Goal: Transaction & Acquisition: Purchase product/service

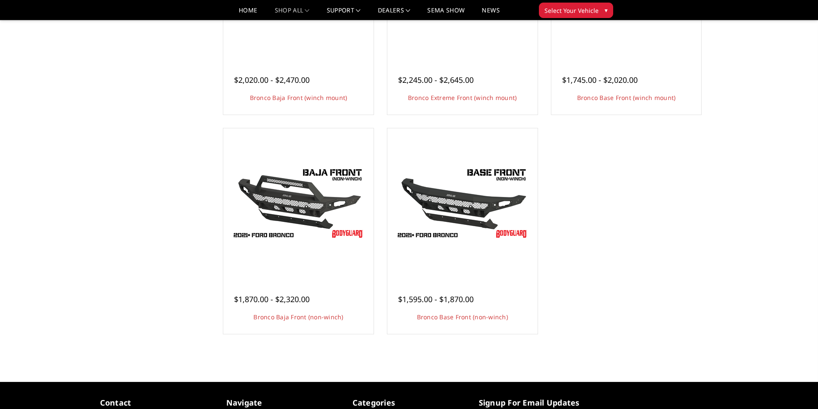
scroll to position [215, 0]
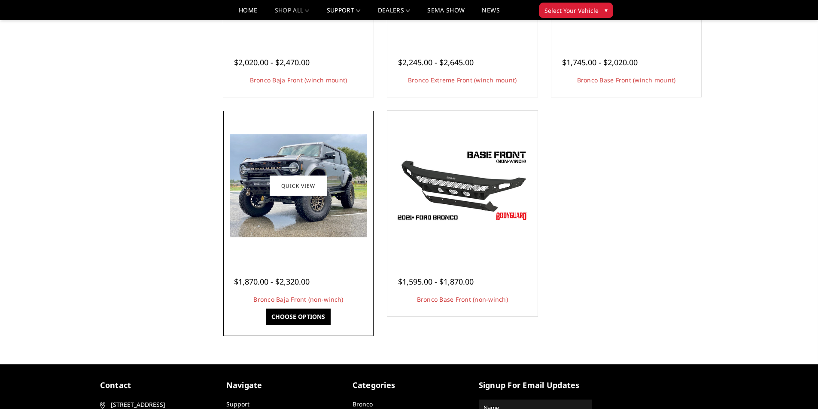
click at [266, 216] on img at bounding box center [298, 185] width 137 height 103
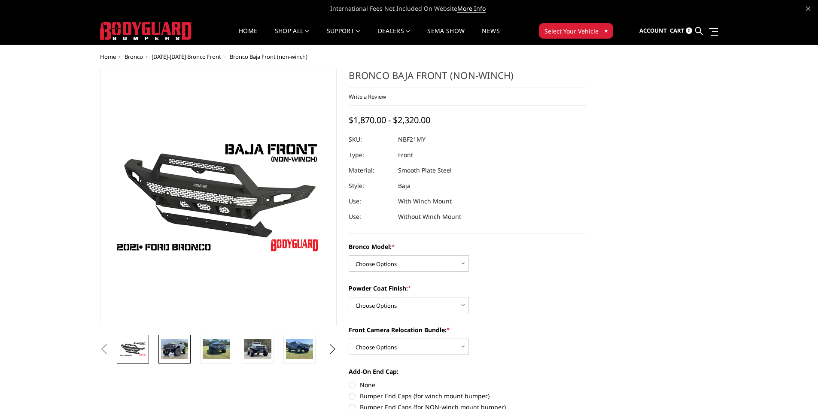
click at [170, 354] on img at bounding box center [174, 349] width 27 height 20
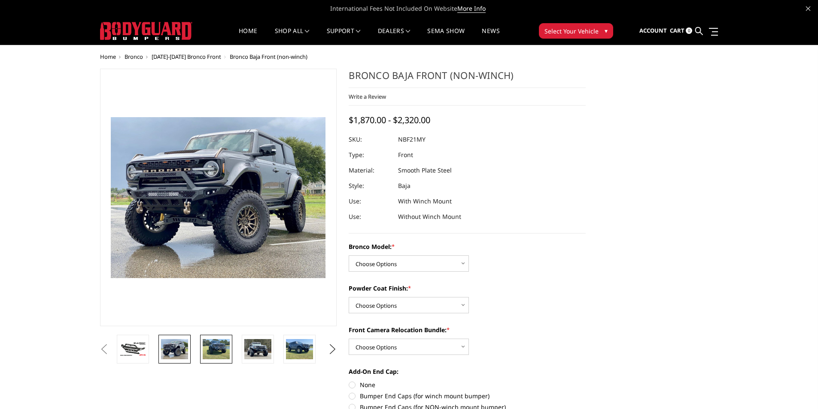
click at [215, 358] on img at bounding box center [216, 349] width 27 height 20
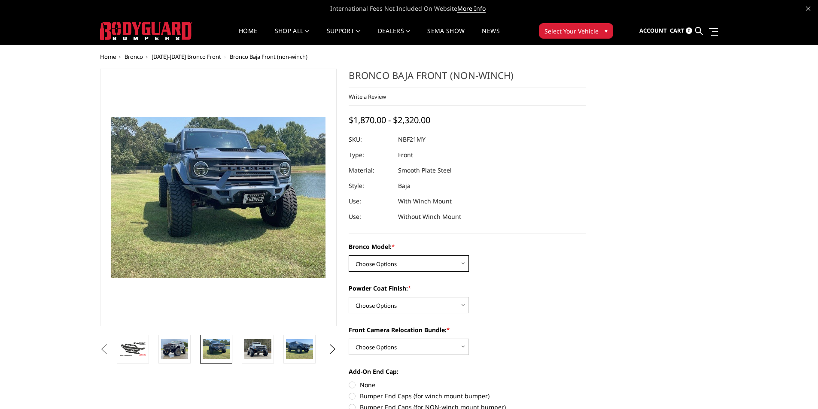
click at [465, 263] on select "Choose Options Base/Badlands/Wildtrak/etc. Raptor" at bounding box center [409, 263] width 120 height 16
select select "4032"
click at [349, 255] on select "Choose Options Base/Badlands/Wildtrak/etc. Raptor" at bounding box center [409, 263] width 120 height 16
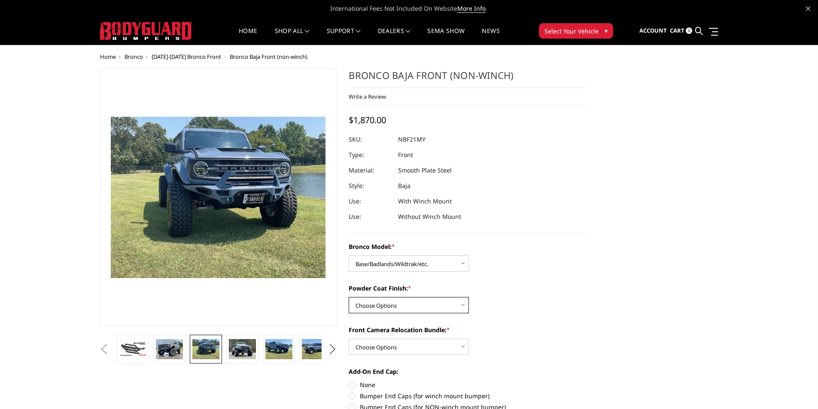
click at [458, 307] on select "Choose Options Bare Metal Textured Black Powder Coat" at bounding box center [409, 305] width 120 height 16
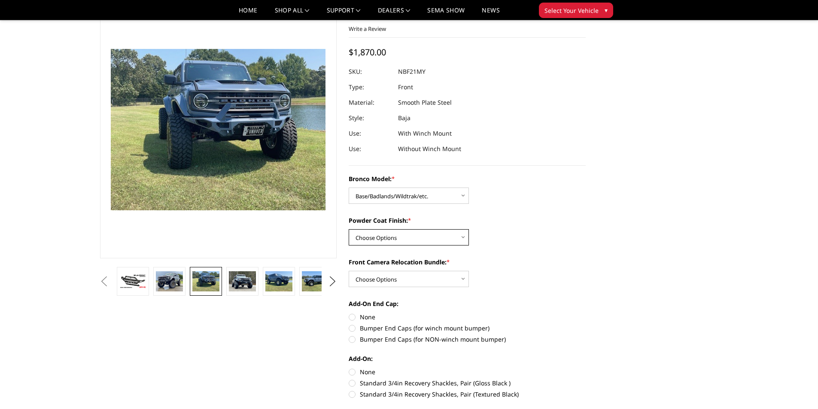
scroll to position [43, 0]
click at [456, 240] on select "Choose Options Bare Metal Textured Black Powder Coat" at bounding box center [409, 237] width 120 height 16
select select "4035"
click at [349, 229] on select "Choose Options Bare Metal Textured Black Powder Coat" at bounding box center [409, 237] width 120 height 16
click at [461, 279] on select "Choose Options With Front Camera Relocation (Harness and Pod) Without Front Cam…" at bounding box center [409, 278] width 120 height 16
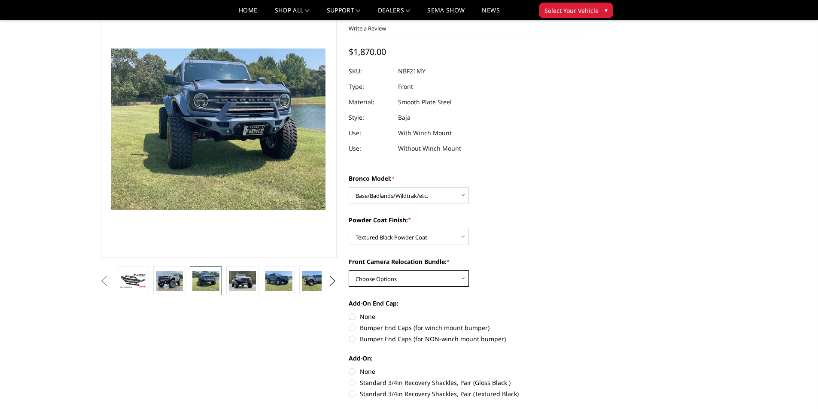
select select "4036"
click at [349, 270] on select "Choose Options With Front Camera Relocation (Harness and Pod) Without Front Cam…" at bounding box center [409, 278] width 120 height 16
click at [142, 275] on img at bounding box center [133, 280] width 27 height 15
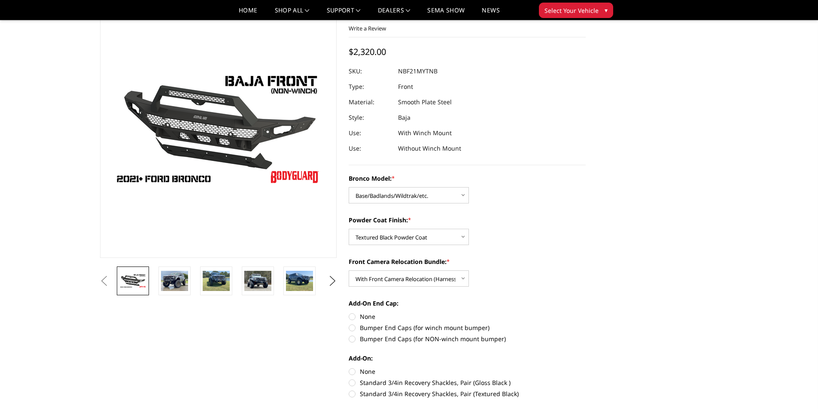
click at [354, 340] on label "Bumper End Caps (for NON-winch mount bumper)" at bounding box center [467, 338] width 237 height 9
click at [585, 324] on input "Bumper End Caps (for NON-winch mount bumper)" at bounding box center [585, 323] width 0 height 0
radio input "true"
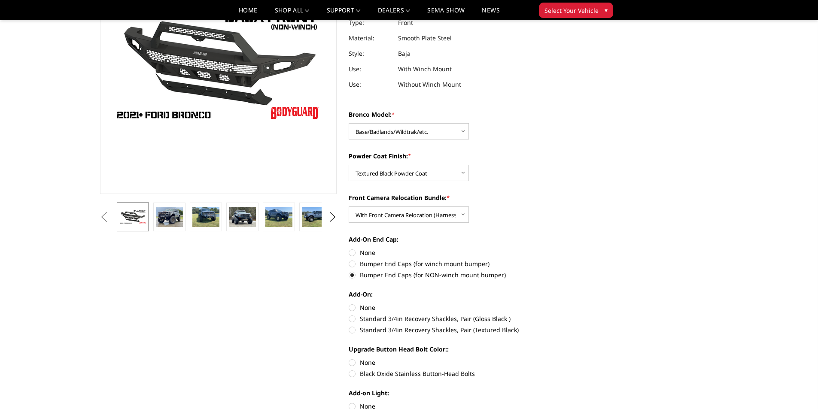
scroll to position [129, 0]
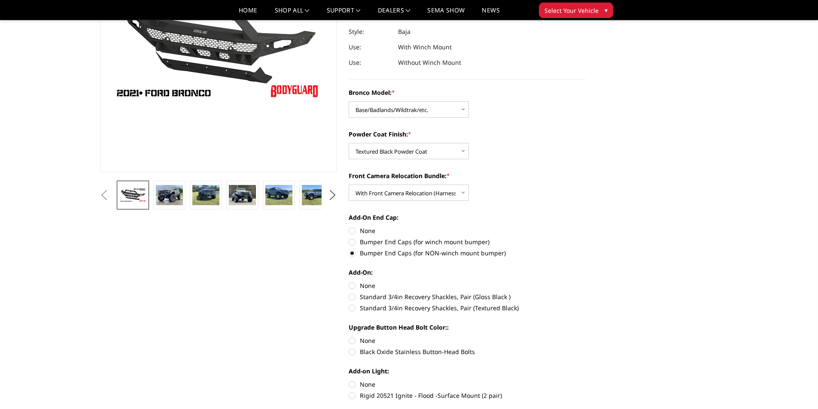
click at [352, 307] on label "Standard 3/4in Recovery Shackles, Pair (Textured Black)" at bounding box center [467, 307] width 237 height 9
click at [585, 293] on input "Standard 3/4in Recovery Shackles, Pair (Textured Black)" at bounding box center [585, 292] width 0 height 0
radio input "true"
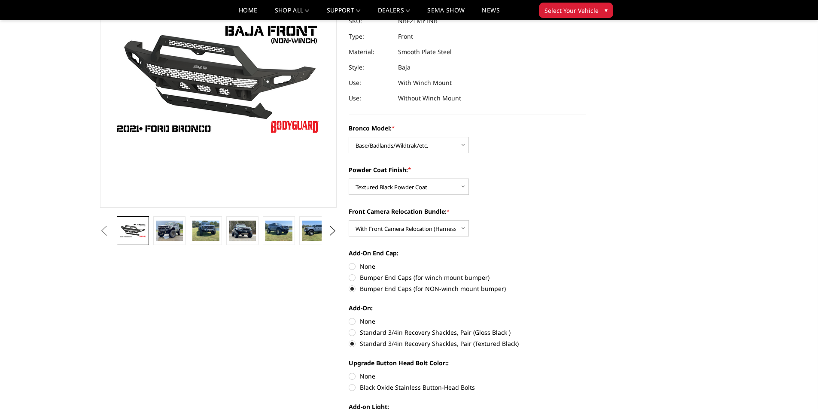
scroll to position [86, 0]
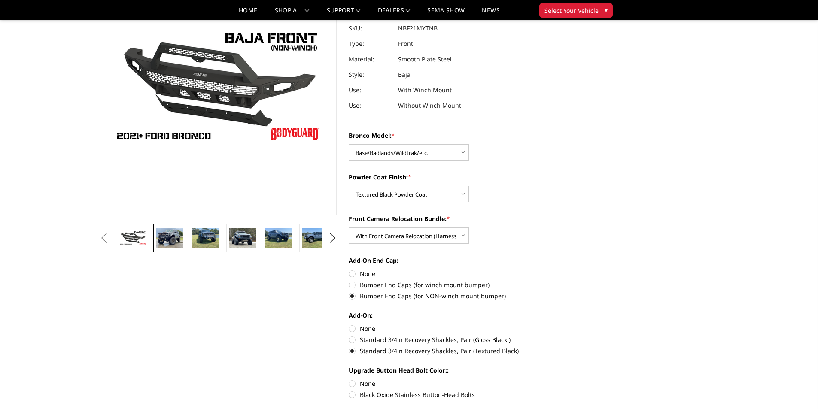
click at [170, 236] on img at bounding box center [169, 238] width 27 height 20
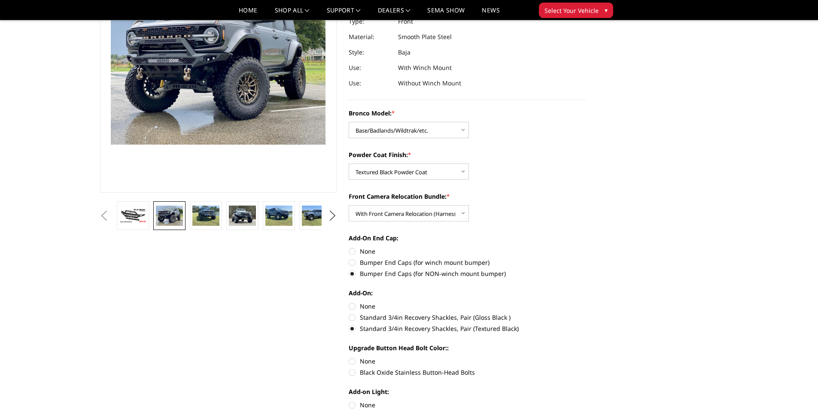
scroll to position [109, 0]
click at [350, 373] on label "Black Oxide Stainless Button-Head Bolts" at bounding box center [467, 371] width 237 height 9
click at [585, 357] on input "Black Oxide Stainless Button-Head Bolts" at bounding box center [585, 356] width 0 height 0
radio input "true"
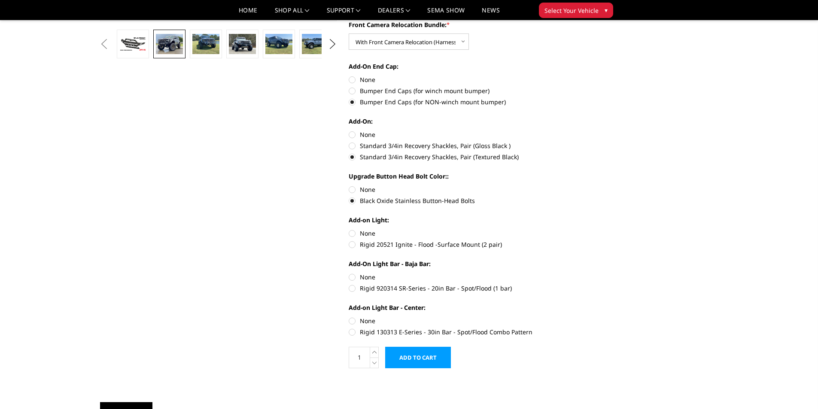
scroll to position [280, 0]
click at [352, 245] on label "Rigid 20521 Ignite - Flood -Surface Mount (2 pair)" at bounding box center [467, 244] width 237 height 9
click at [585, 229] on input "Rigid 20521 Ignite - Flood -Surface Mount (2 pair)" at bounding box center [585, 228] width 0 height 0
radio input "true"
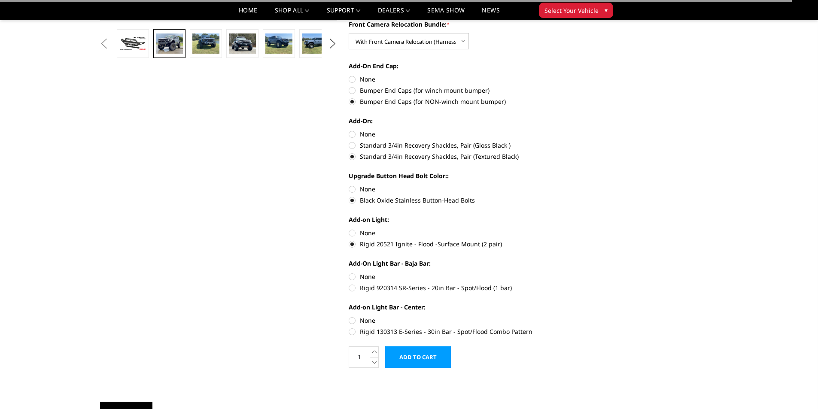
click at [352, 288] on label "Rigid 920314 SR-Series - 20in Bar - Spot/Flood (1 bar)" at bounding box center [467, 287] width 237 height 9
click at [585, 273] on input "Rigid 920314 SR-Series - 20in Bar - Spot/Flood (1 bar)" at bounding box center [585, 272] width 0 height 0
radio input "true"
click at [355, 335] on label "Rigid 130313 E-Series - 30in Bar - Spot/Flood Combo Pattern" at bounding box center [467, 331] width 237 height 9
click at [585, 316] on input "Rigid 130313 E-Series - 30in Bar - Spot/Flood Combo Pattern" at bounding box center [585, 316] width 0 height 0
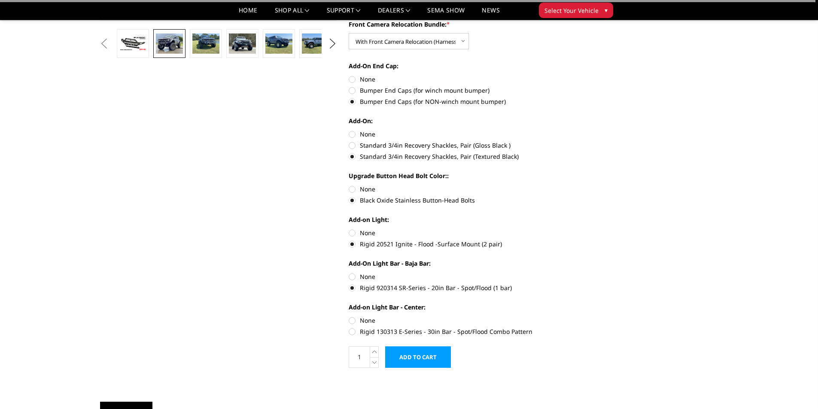
radio input "true"
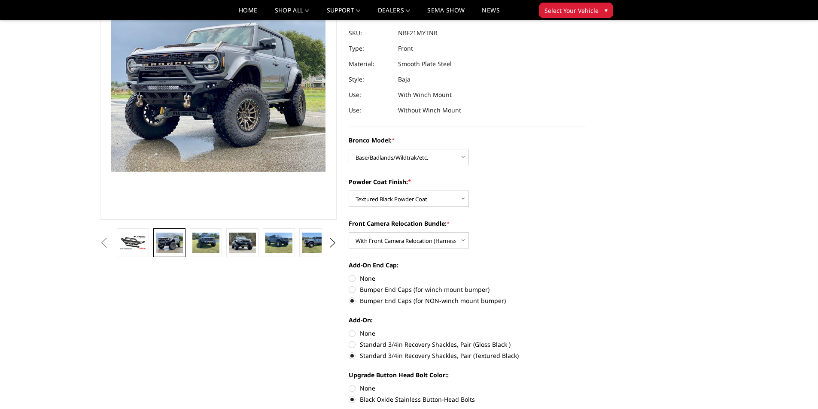
scroll to position [86, 0]
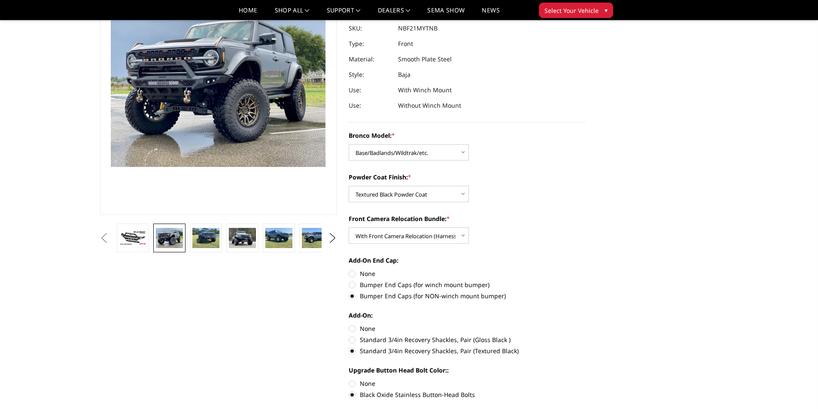
click at [350, 275] on label "None" at bounding box center [467, 273] width 237 height 9
click at [349, 270] on input "None" at bounding box center [349, 269] width 0 height 0
radio input "true"
click at [353, 330] on label "None" at bounding box center [467, 328] width 237 height 9
click at [349, 324] on input "None" at bounding box center [349, 324] width 0 height 0
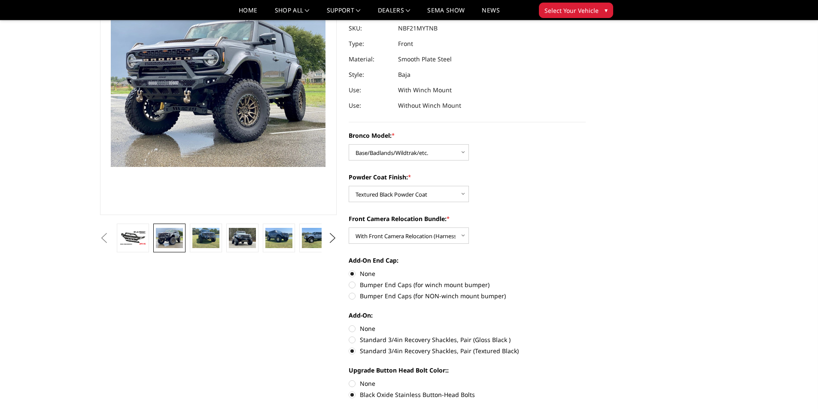
radio input "true"
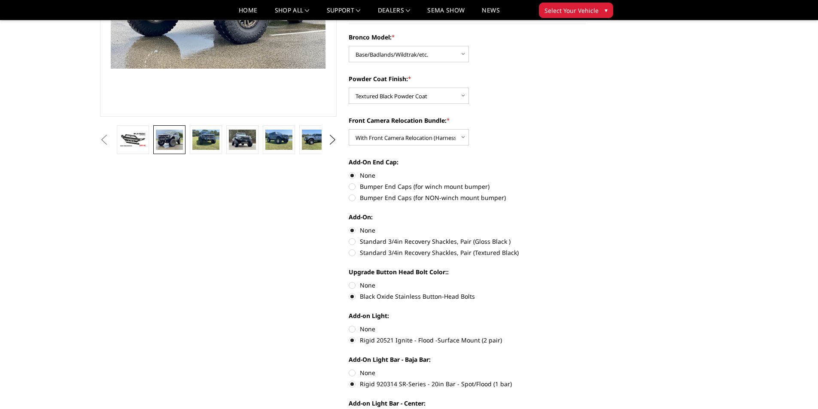
scroll to position [215, 0]
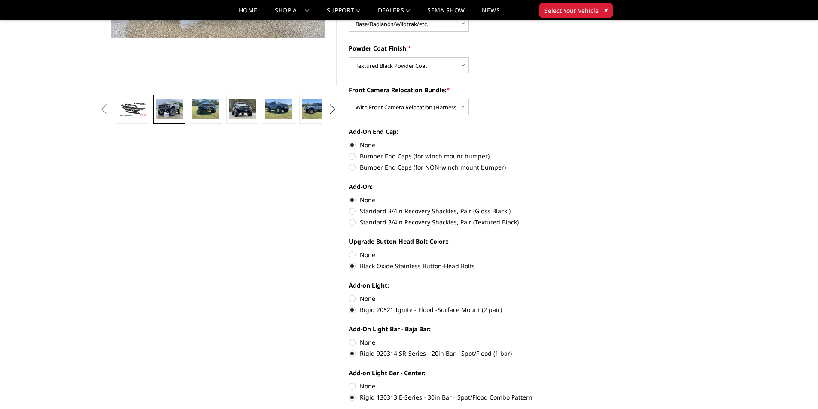
click at [353, 252] on label "None" at bounding box center [467, 254] width 237 height 9
click at [349, 251] on input "None" at bounding box center [349, 250] width 0 height 0
radio input "true"
click at [349, 298] on label "None" at bounding box center [467, 298] width 237 height 9
click at [349, 294] on input "None" at bounding box center [349, 294] width 0 height 0
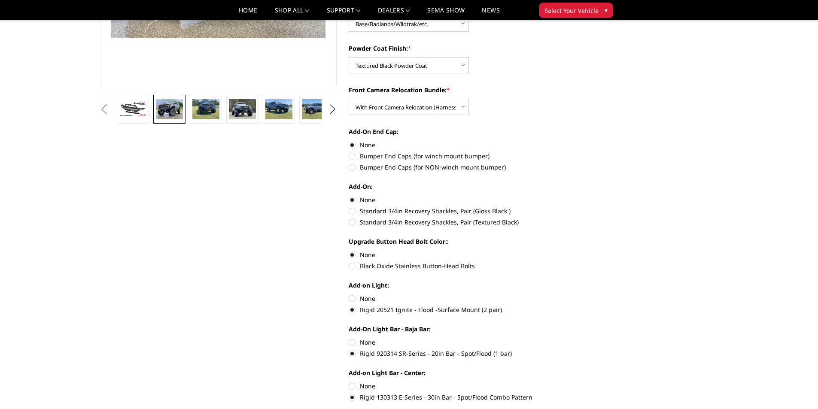
radio input "true"
click at [350, 343] on label "None" at bounding box center [467, 342] width 237 height 9
click at [349, 338] on input "None" at bounding box center [349, 338] width 0 height 0
radio input "true"
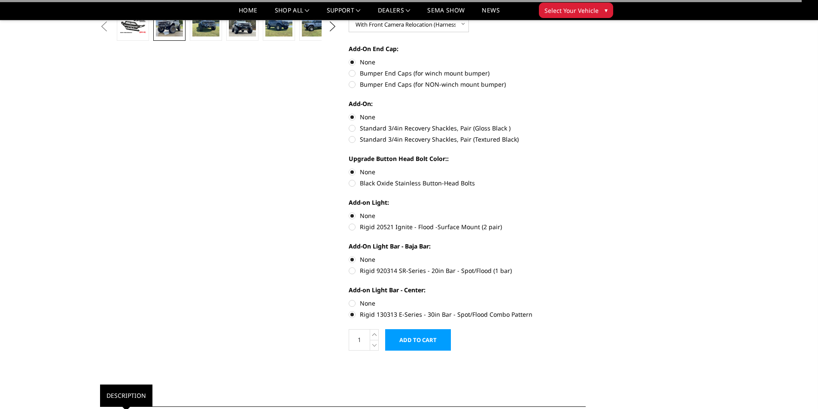
scroll to position [300, 0]
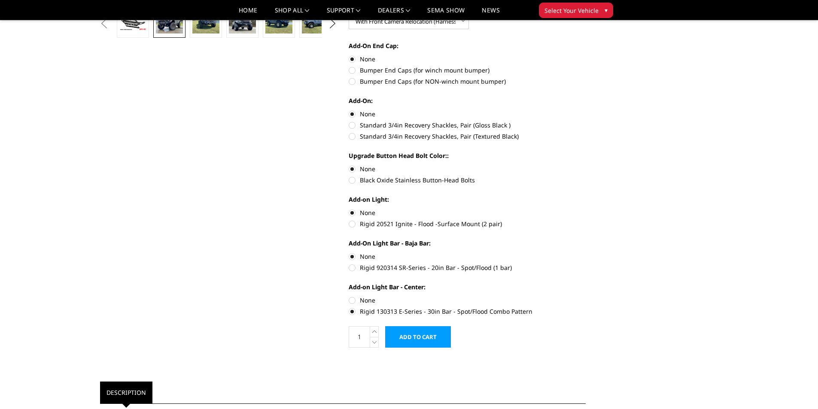
click at [350, 302] on label "None" at bounding box center [467, 300] width 237 height 9
click at [349, 296] on input "None" at bounding box center [349, 296] width 0 height 0
radio input "true"
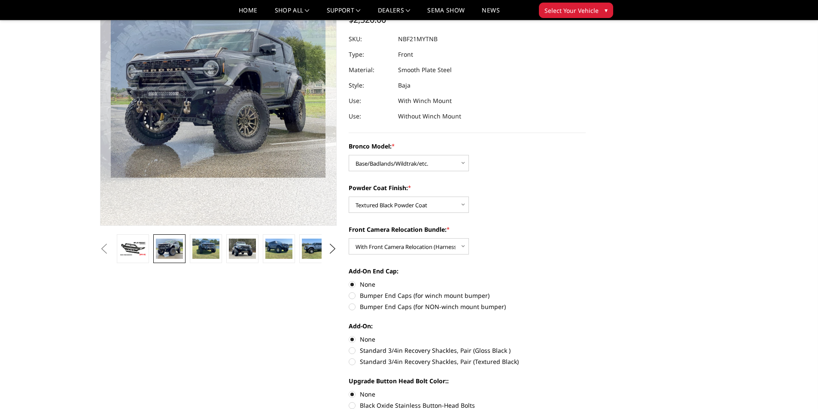
scroll to position [86, 0]
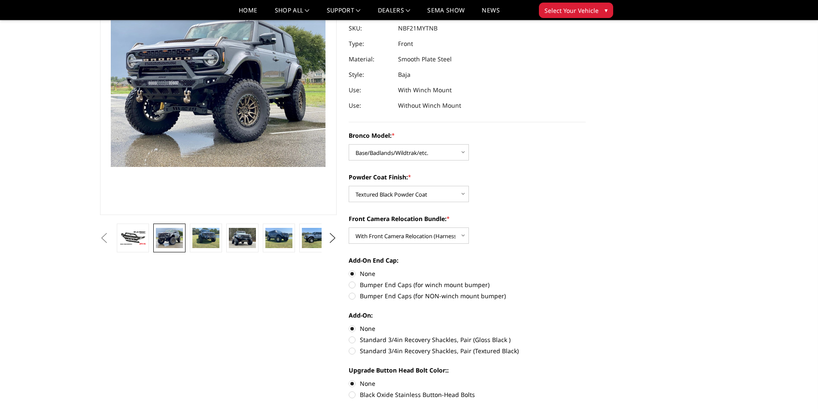
click at [353, 296] on label "Bumper End Caps (for NON-winch mount bumper)" at bounding box center [467, 295] width 237 height 9
click at [585, 281] on input "Bumper End Caps (for NON-winch mount bumper)" at bounding box center [585, 280] width 0 height 0
radio input "true"
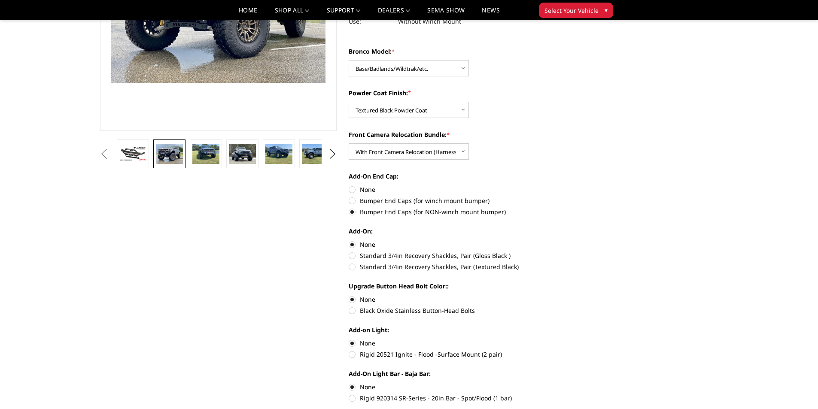
scroll to position [172, 0]
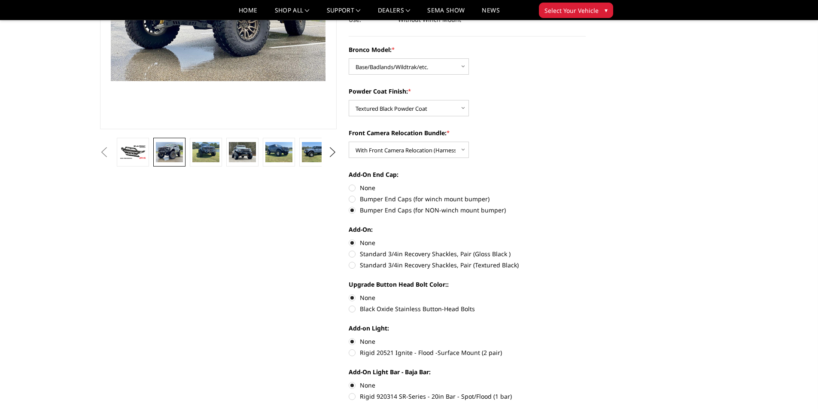
click at [351, 309] on label "Black Oxide Stainless Button-Head Bolts" at bounding box center [467, 308] width 237 height 9
click at [585, 294] on input "Black Oxide Stainless Button-Head Bolts" at bounding box center [585, 293] width 0 height 0
radio input "true"
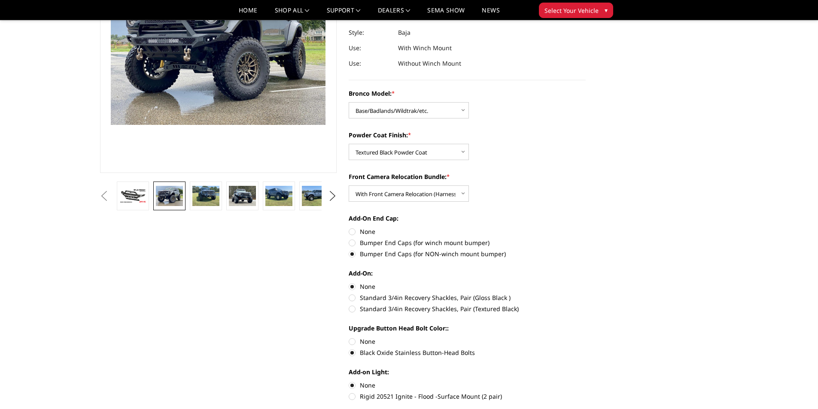
scroll to position [129, 0]
click at [352, 309] on label "Standard 3/4in Recovery Shackles, Pair (Textured Black)" at bounding box center [467, 307] width 237 height 9
click at [585, 293] on input "Standard 3/4in Recovery Shackles, Pair (Textured Black)" at bounding box center [585, 292] width 0 height 0
radio input "true"
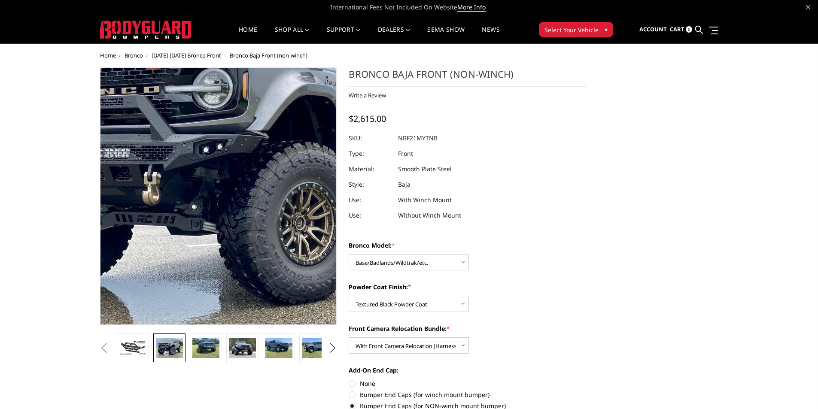
scroll to position [0, 0]
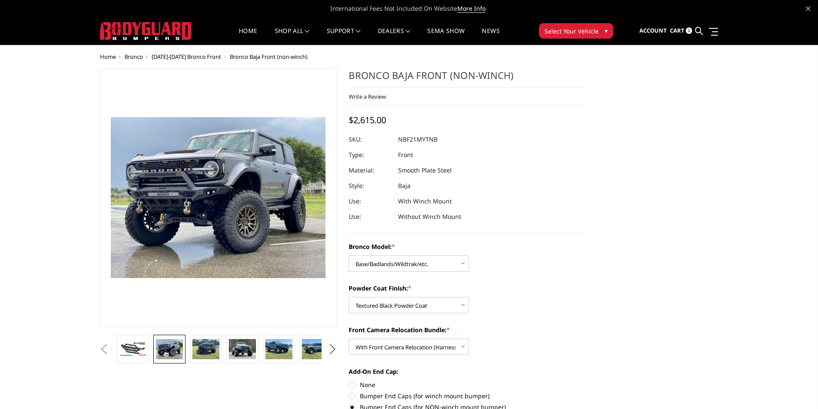
click at [138, 56] on span "Bronco" at bounding box center [133, 57] width 18 height 8
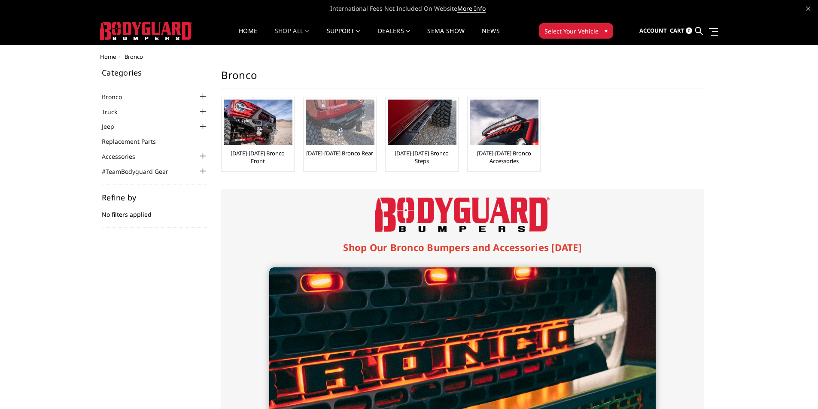
click at [352, 143] on img at bounding box center [340, 122] width 69 height 45
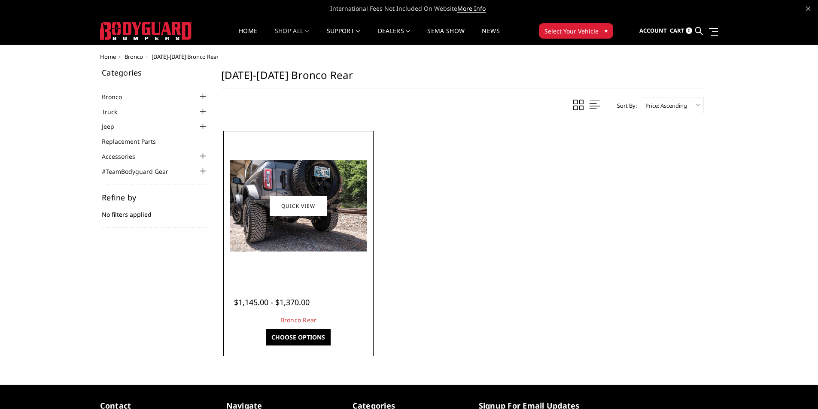
click at [337, 206] on img at bounding box center [298, 205] width 137 height 91
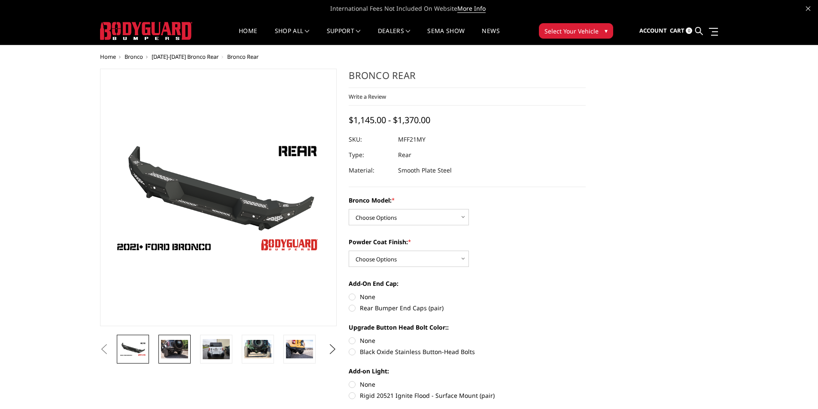
click at [178, 347] on img at bounding box center [174, 349] width 27 height 18
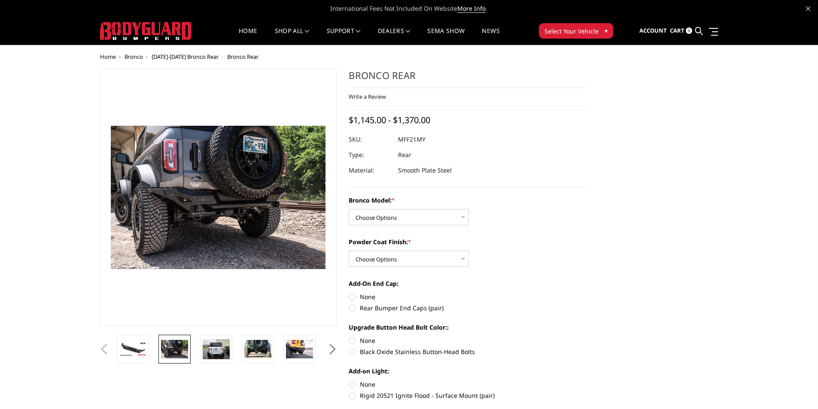
click at [211, 214] on img at bounding box center [227, 191] width 549 height 367
